Goal: Find specific page/section: Find specific page/section

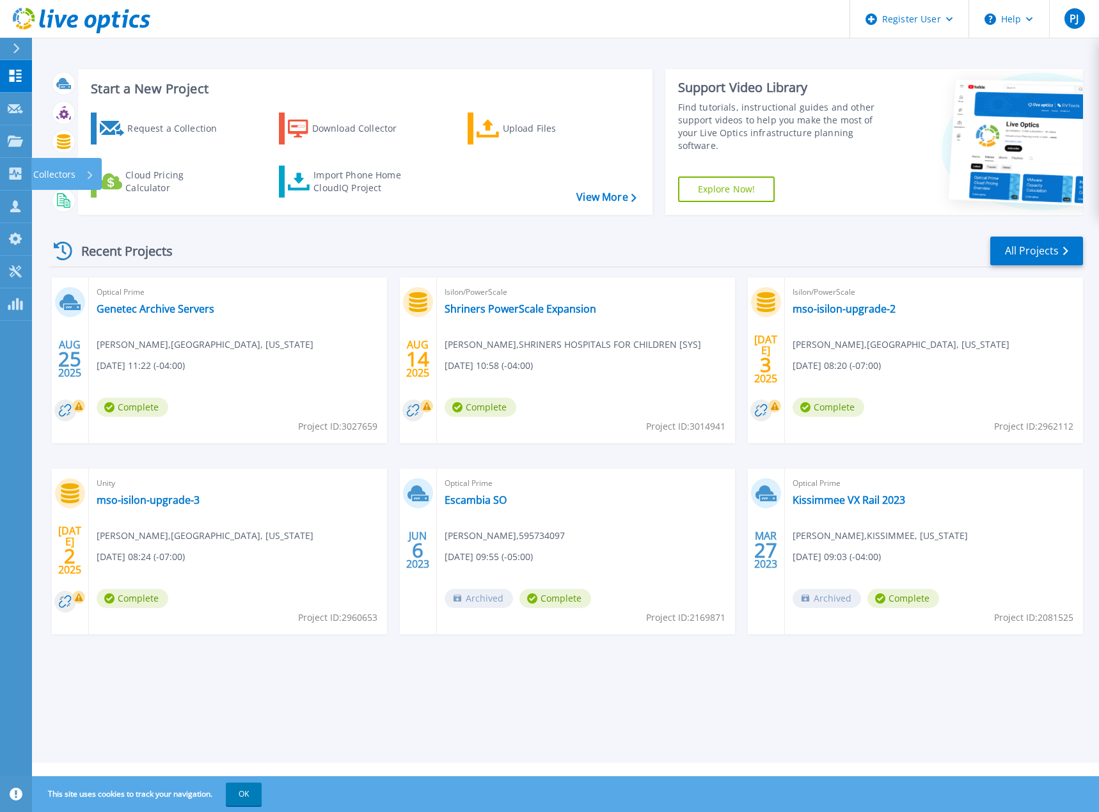
click at [39, 171] on p "Collectors" at bounding box center [54, 174] width 42 height 33
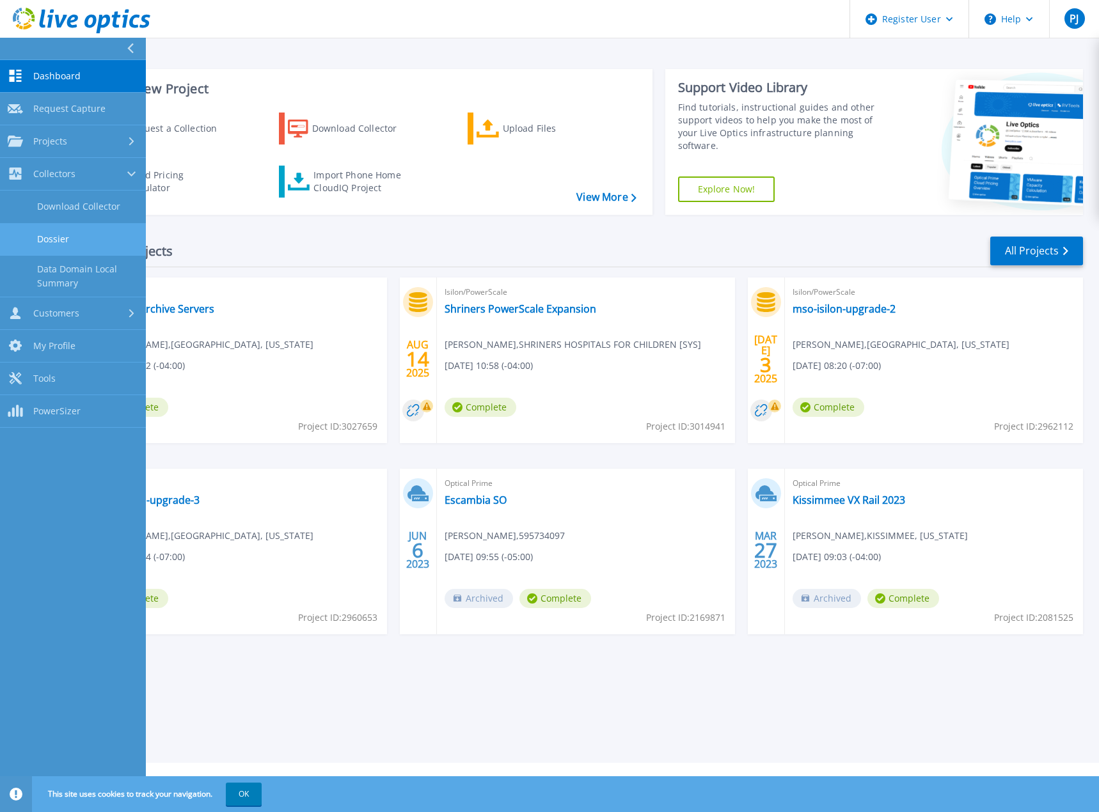
click at [66, 233] on link "Dossier" at bounding box center [73, 239] width 146 height 33
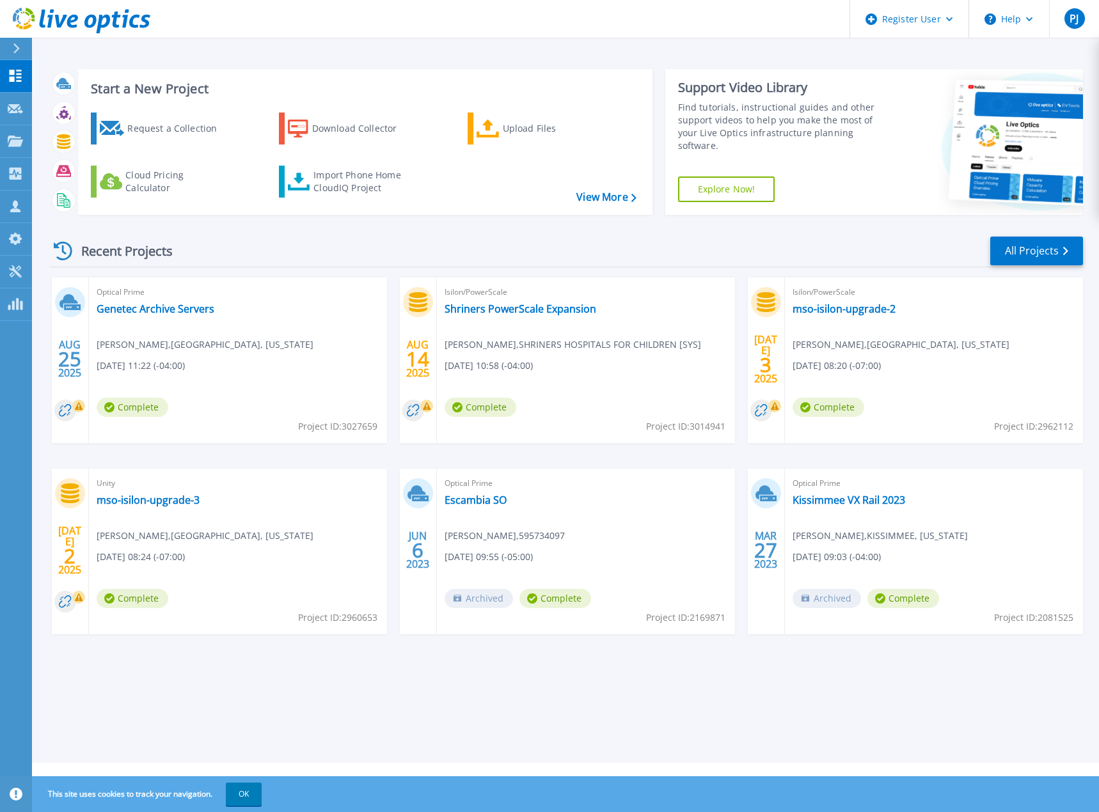
click at [479, 239] on div "Recent Projects All Projects" at bounding box center [565, 251] width 1033 height 32
click at [305, 230] on div "Recent Projects All Projects [DATE] Optical Prime Genetec Archive Servers [PERS…" at bounding box center [565, 447] width 1033 height 445
click at [412, 49] on div "Start a New Project Request a Collection Download Collector Upload Files Cloud …" at bounding box center [565, 381] width 1067 height 763
click at [415, 242] on div "Recent Projects All Projects" at bounding box center [565, 251] width 1033 height 32
click at [371, 700] on div "Start a New Project Request a Collection Download Collector Upload Files Cloud …" at bounding box center [565, 381] width 1067 height 763
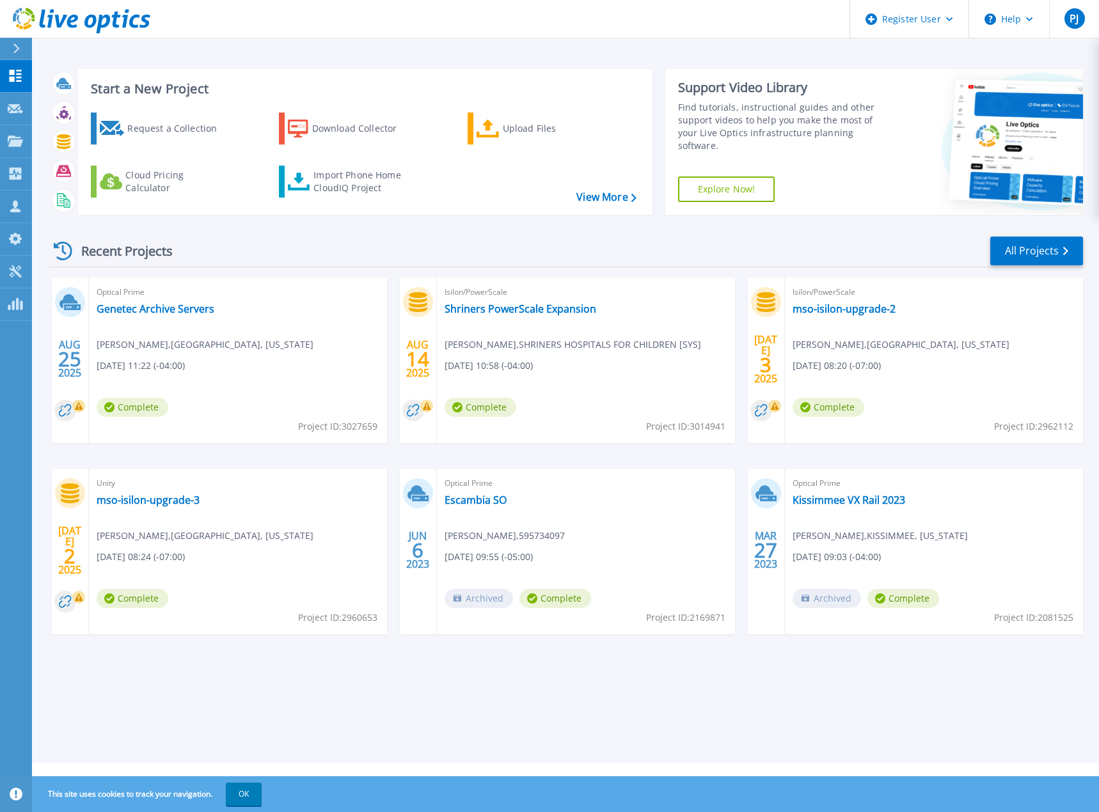
click at [625, 659] on div "AUG 25 2025 Optical Prime Genetec Archive Servers Sean Fassler , HIGHLANDS COUN…" at bounding box center [561, 469] width 1044 height 382
click at [444, 243] on div "Recent Projects All Projects" at bounding box center [565, 251] width 1033 height 32
click at [415, 251] on div "Recent Projects All Projects" at bounding box center [565, 251] width 1033 height 32
click at [563, 677] on div "Start a New Project Request a Collection Download Collector Upload Files Cloud …" at bounding box center [565, 381] width 1067 height 763
click at [848, 691] on div "Start a New Project Request a Collection Download Collector Upload Files Cloud …" at bounding box center [565, 381] width 1067 height 763
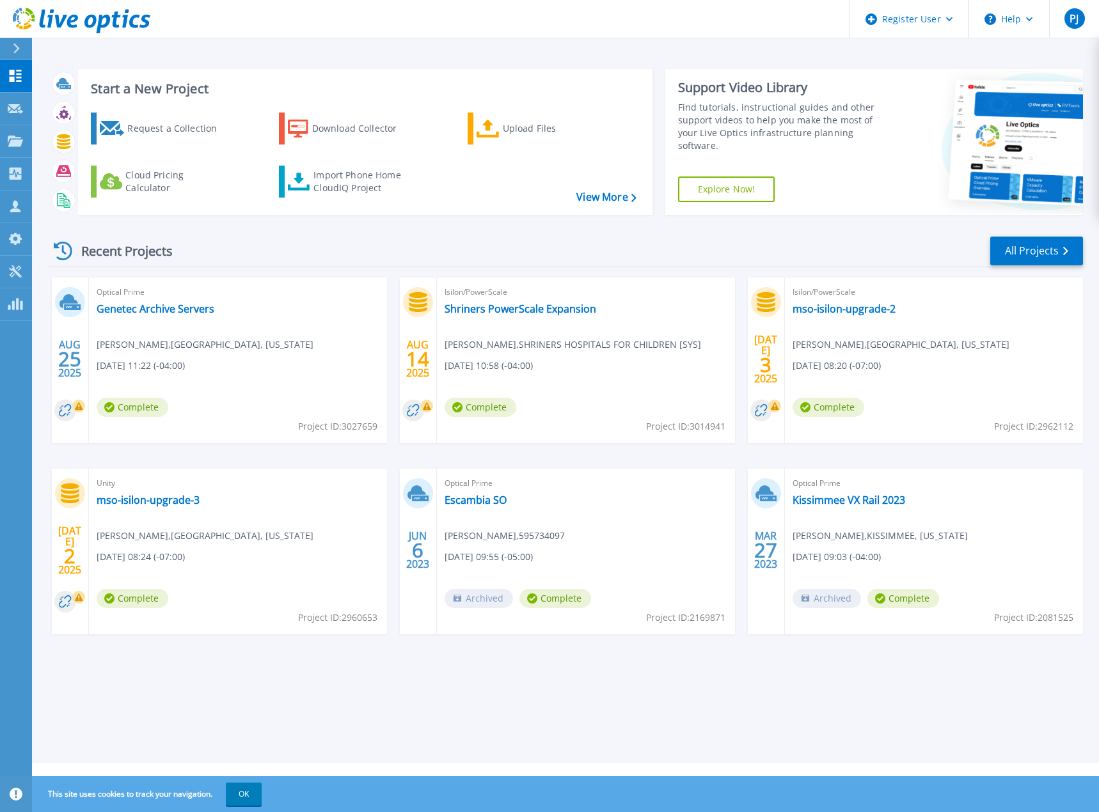
click at [492, 224] on div "Start a New Project Request a Collection Download Collector Upload Files Cloud …" at bounding box center [565, 142] width 1033 height 166
click at [40, 177] on p "Collectors" at bounding box center [54, 174] width 42 height 33
click at [397, 226] on div "Recent Projects All Projects AUG 25 2025 Optical Prime Genetec Archive Servers …" at bounding box center [565, 447] width 1033 height 445
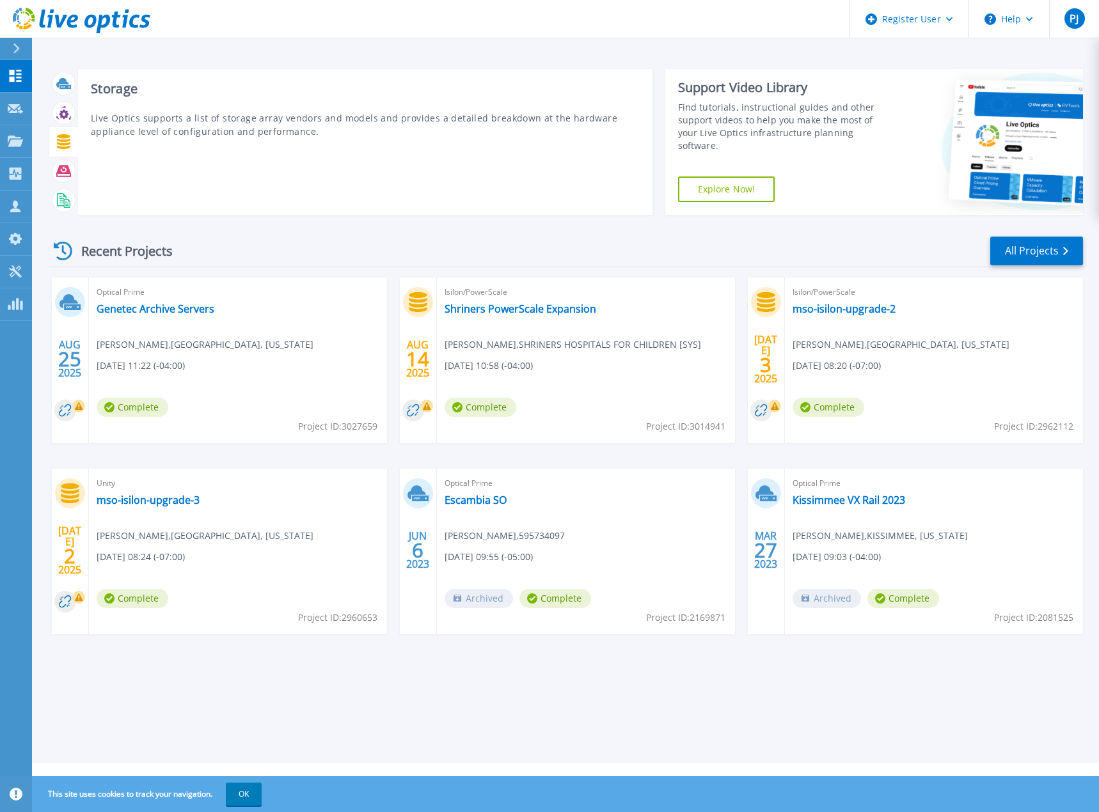
click at [71, 143] on div at bounding box center [63, 141] width 22 height 22
